Goal: Browse casually

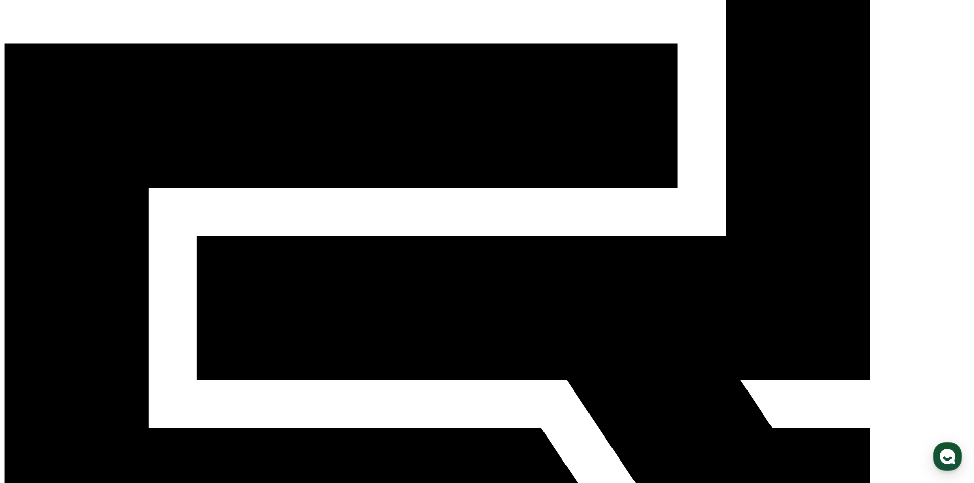
scroll to position [153, 0]
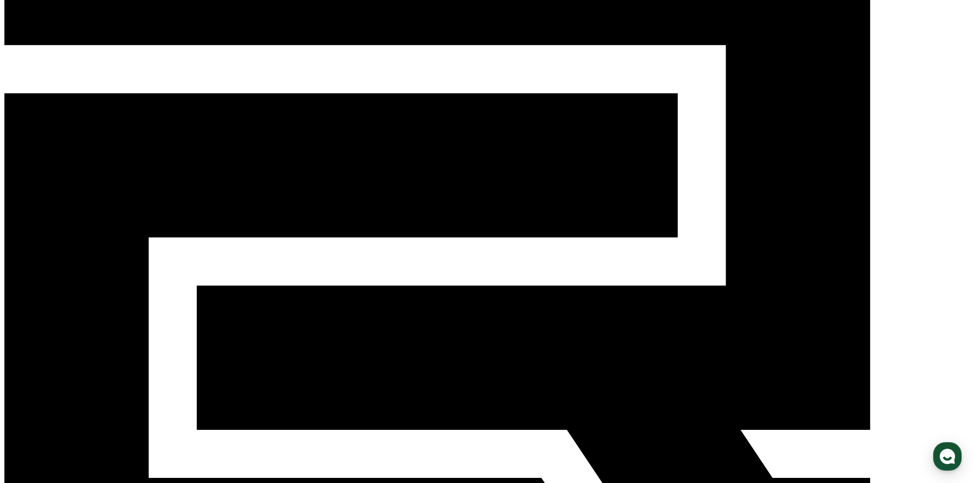
scroll to position [102, 0]
